Goal: Task Accomplishment & Management: Manage account settings

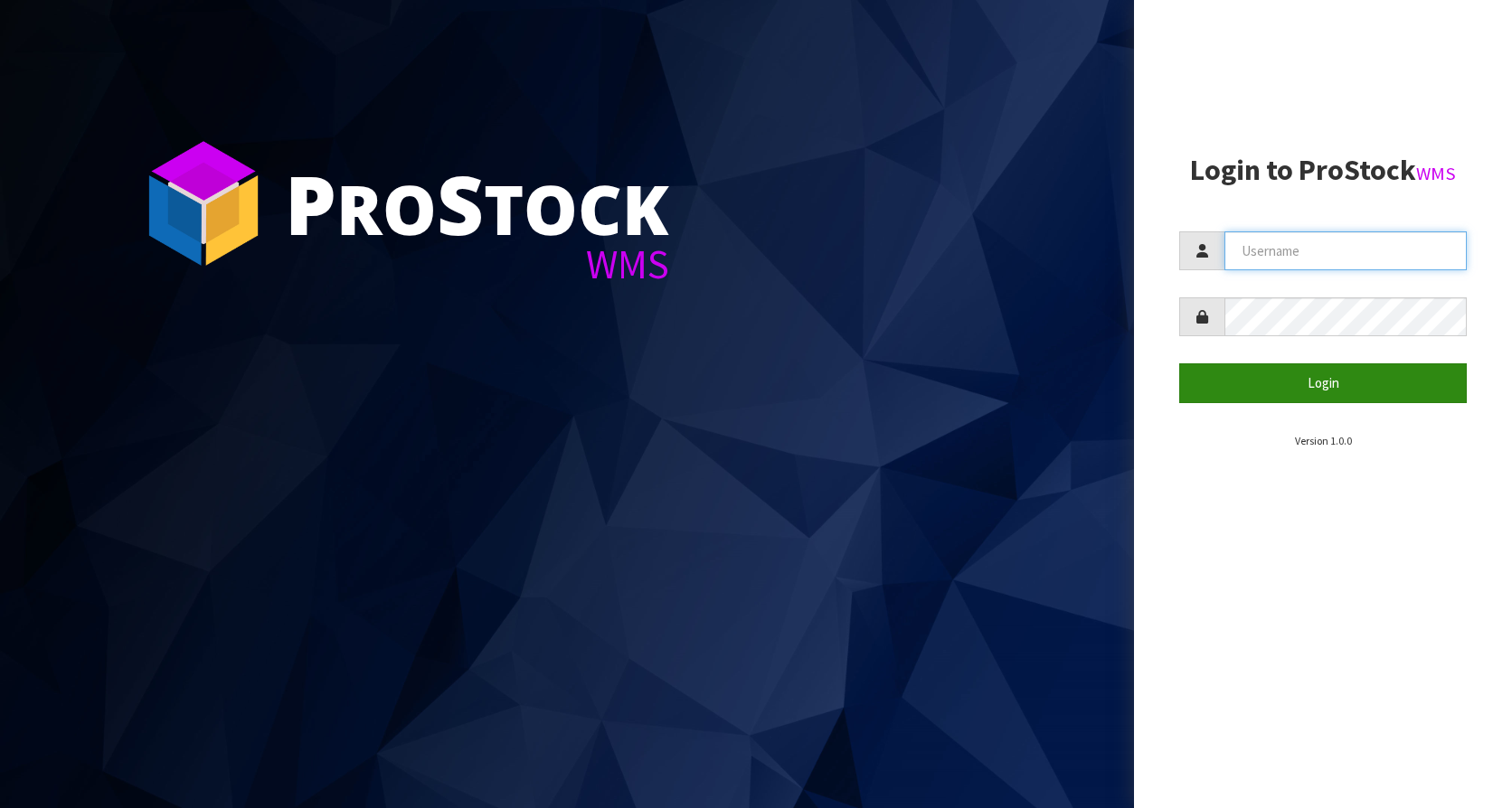
type input "KitchenAid"
click at [1371, 401] on button "Login" at bounding box center [1323, 383] width 287 height 39
click at [1367, 387] on button "Login" at bounding box center [1323, 383] width 287 height 39
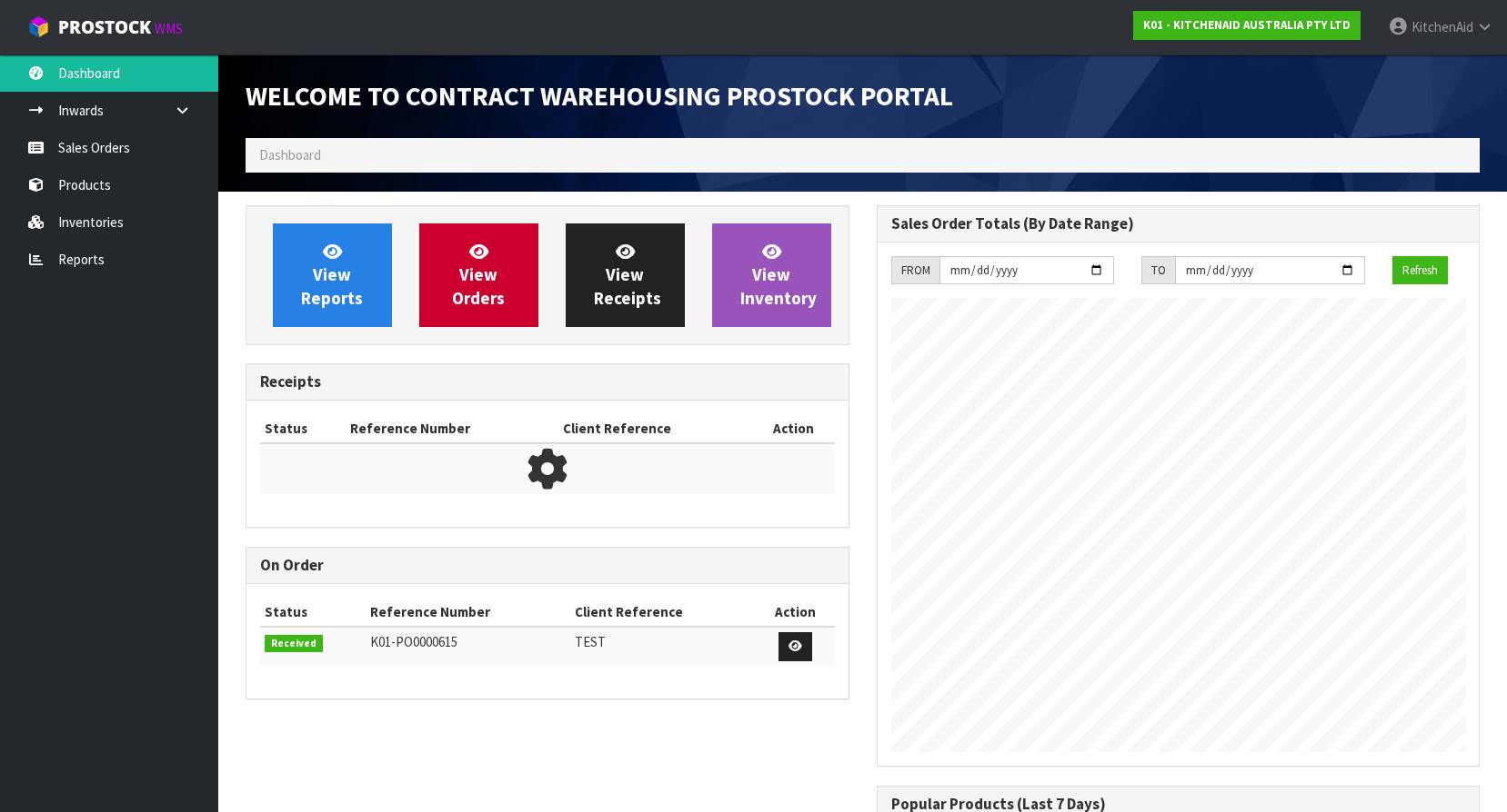
scroll to position [1008, 630]
click at [126, 230] on link "Inventories" at bounding box center [109, 222] width 218 height 37
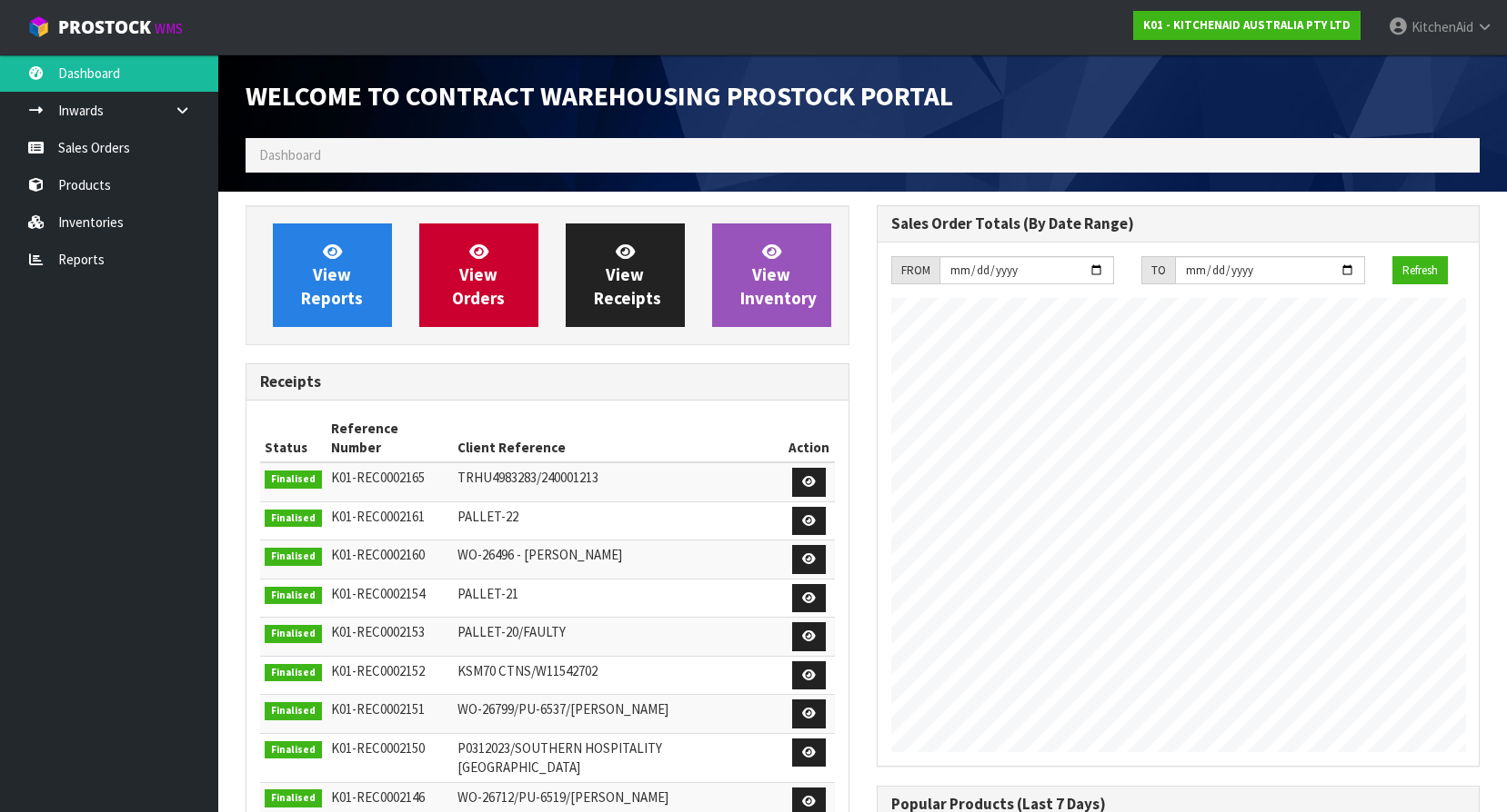
click at [331, 176] on div "Welcome to Contract Warehousing ProStock Portal Dashboard" at bounding box center [863, 123] width 1261 height 137
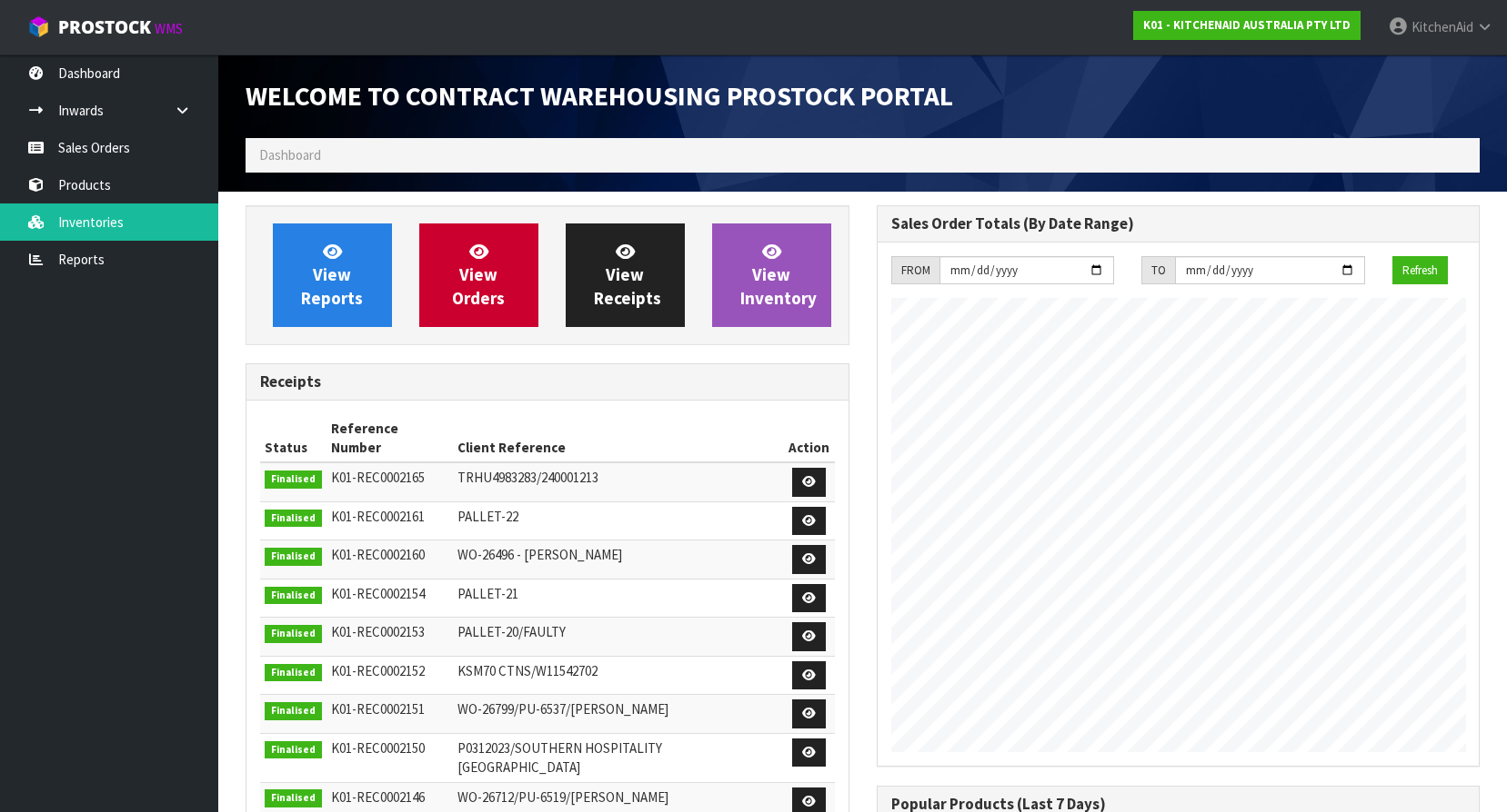
click at [329, 163] on ol "Dashboard" at bounding box center [862, 155] width 1234 height 33
click at [123, 187] on link "Products" at bounding box center [109, 185] width 218 height 37
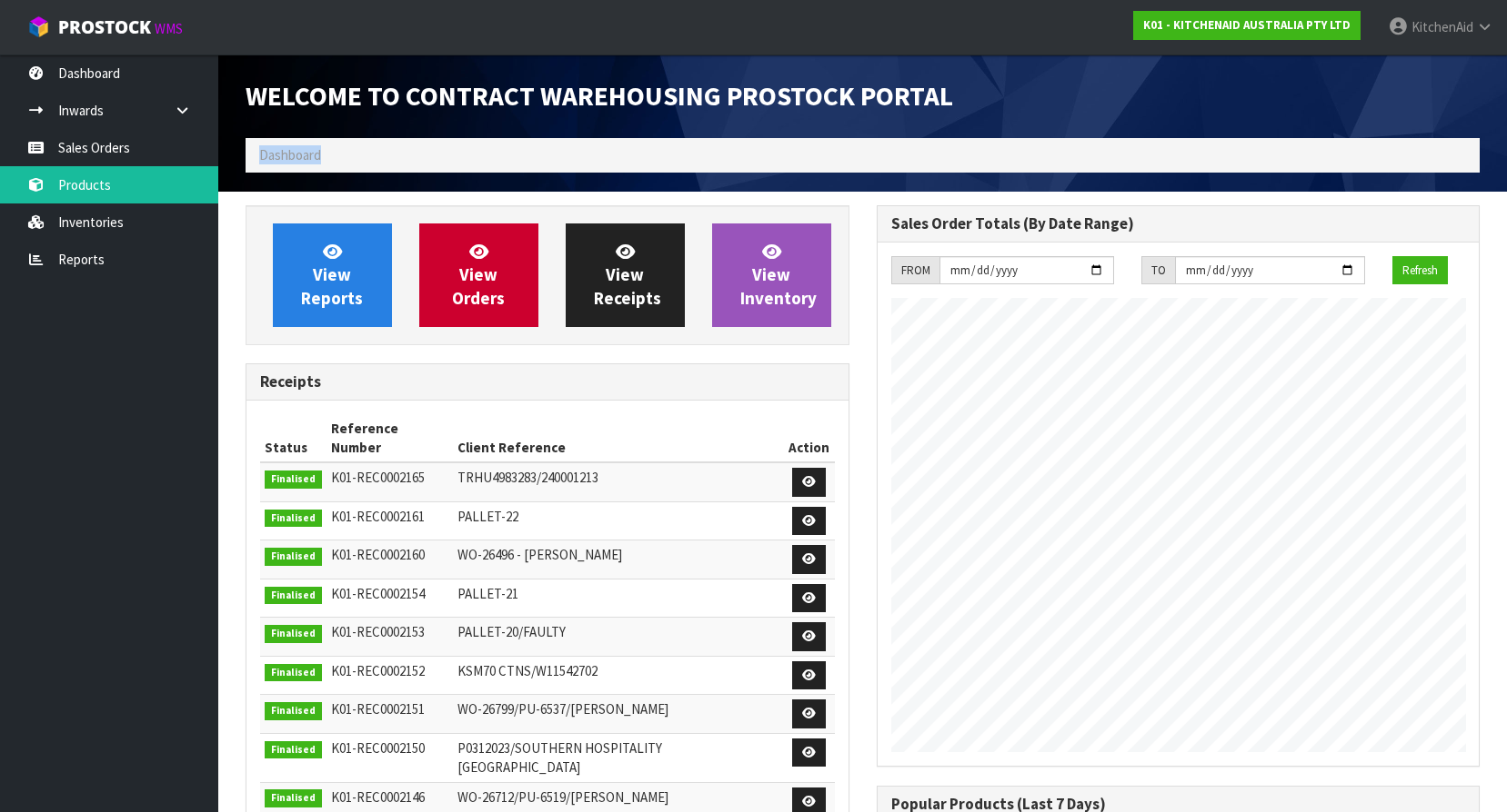
click at [349, 156] on ol "Dashboard" at bounding box center [862, 155] width 1234 height 33
click at [98, 180] on link "Products" at bounding box center [109, 185] width 218 height 37
click at [412, 140] on ol "Dashboard" at bounding box center [862, 155] width 1234 height 33
click at [121, 212] on link "Inventories" at bounding box center [109, 222] width 218 height 37
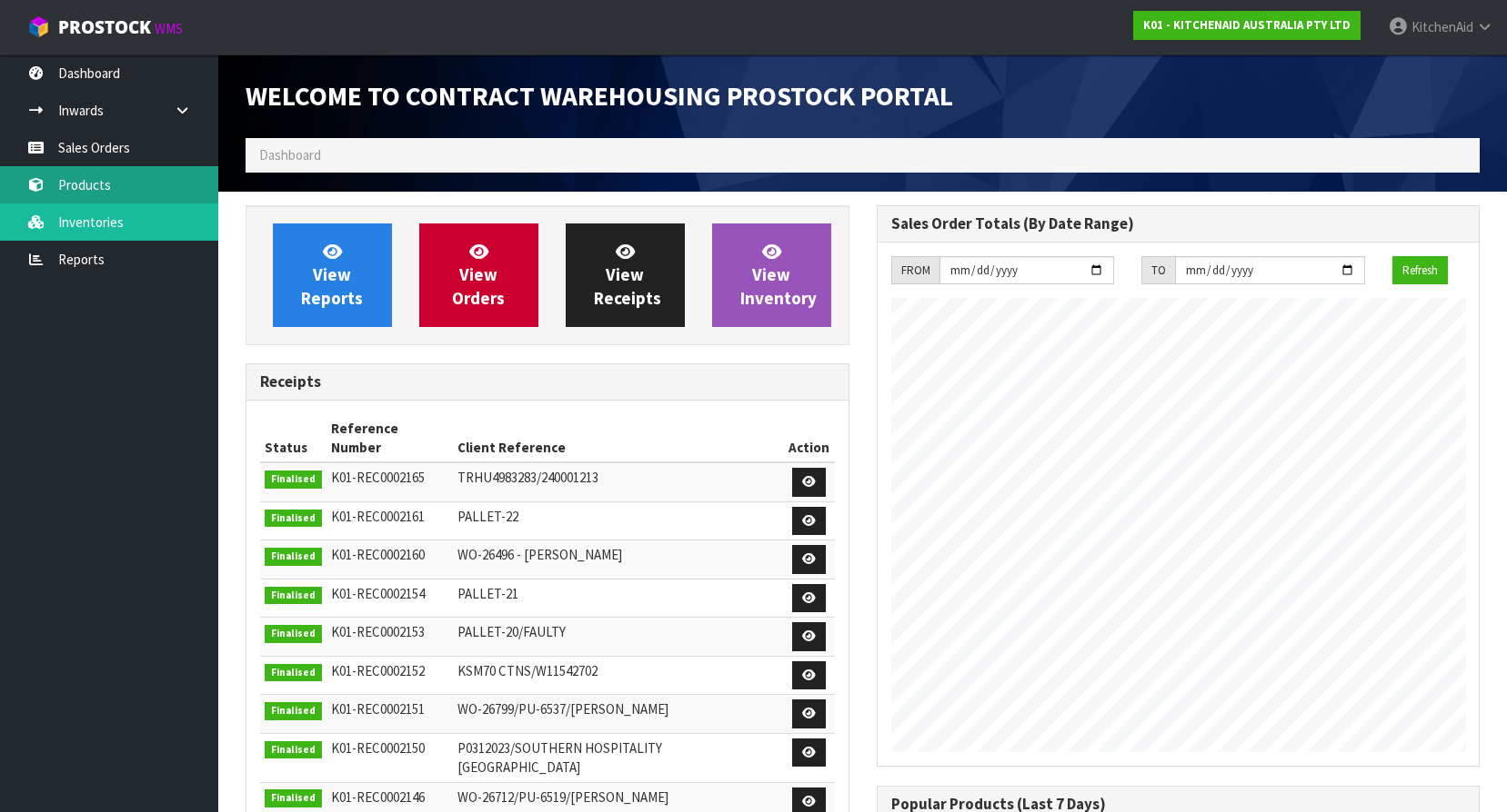
click at [100, 194] on link "Products" at bounding box center [109, 185] width 218 height 37
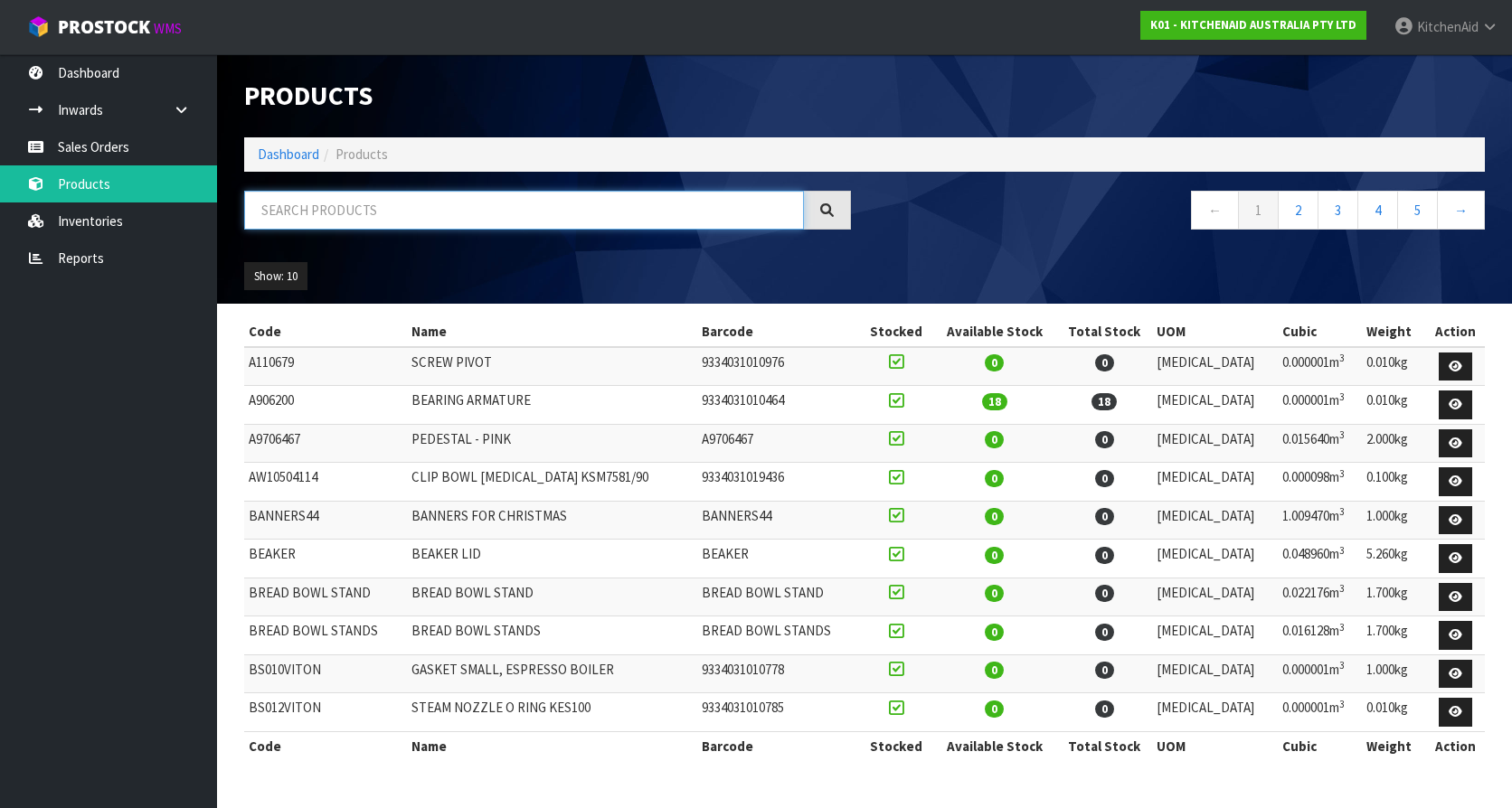
click at [356, 205] on input "text" at bounding box center [524, 211] width 560 height 39
paste input "5KEK1701APL"
type input "5KEK1701APL"
